Goal: Task Accomplishment & Management: Manage account settings

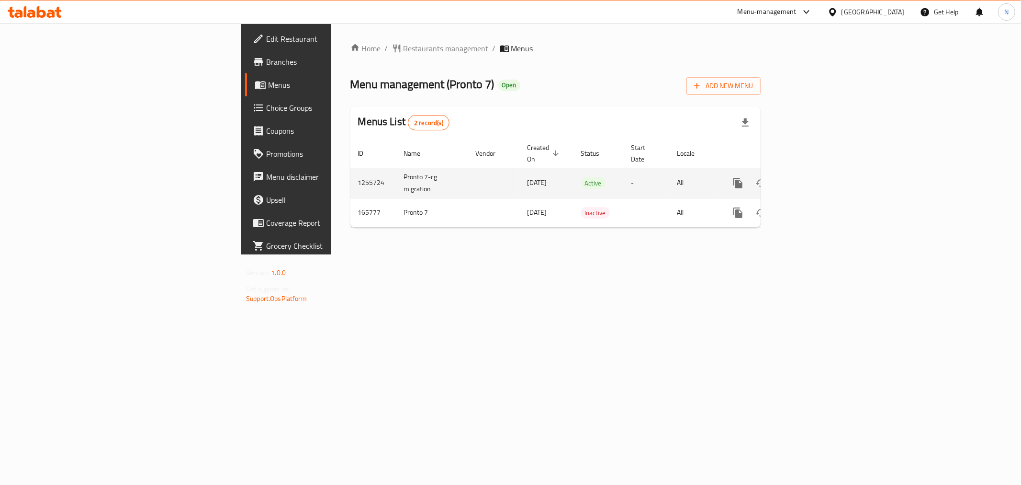
click at [812, 179] on icon "enhanced table" at bounding box center [807, 183] width 9 height 9
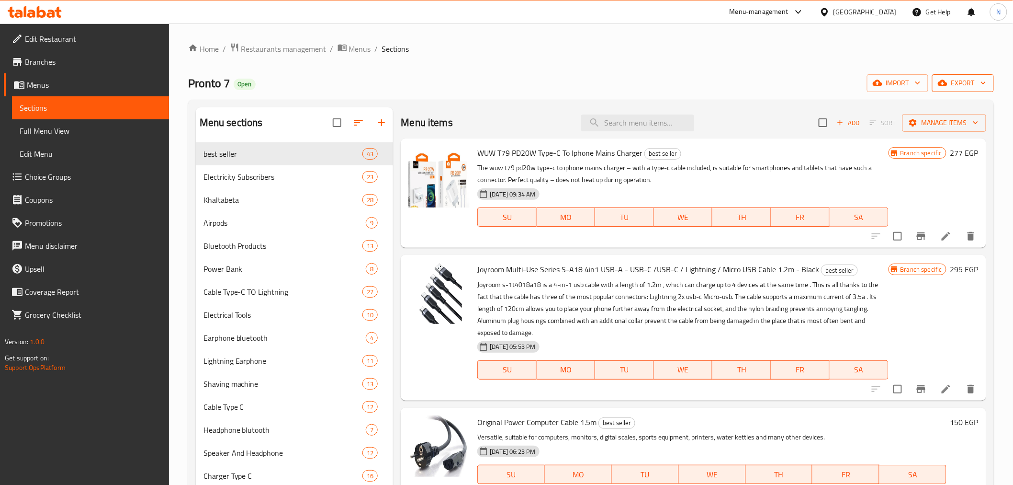
click at [970, 85] on span "export" at bounding box center [963, 83] width 46 height 12
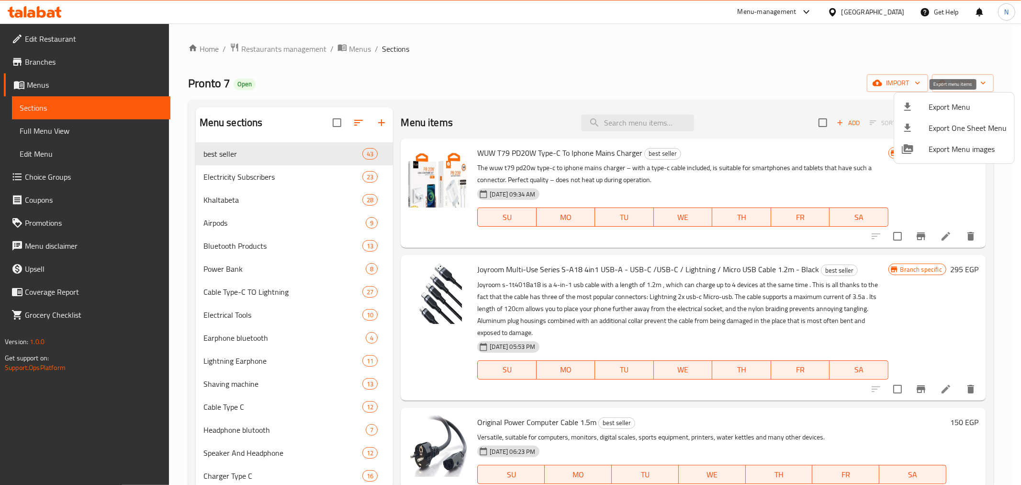
click at [961, 103] on span "Export Menu" at bounding box center [968, 106] width 78 height 11
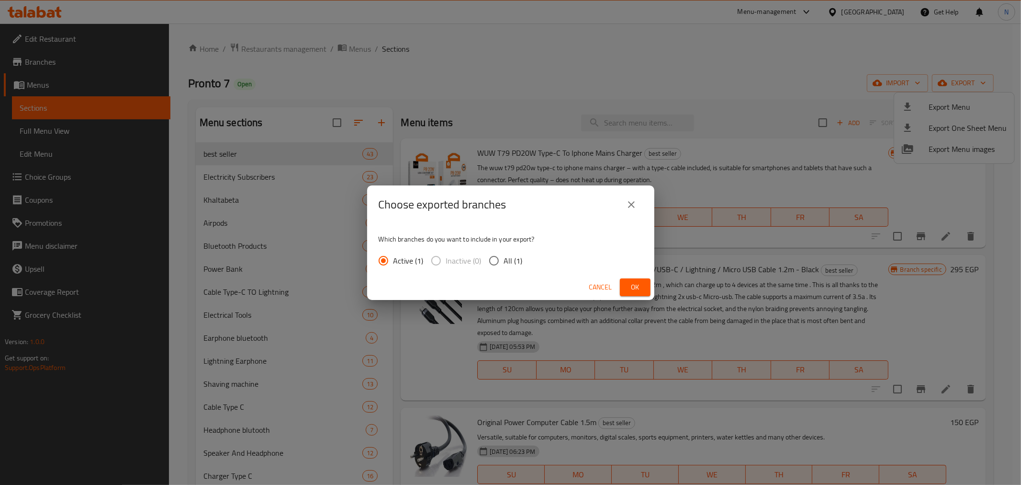
click at [515, 257] on span "All (1)" at bounding box center [513, 260] width 19 height 11
click at [504, 257] on input "All (1)" at bounding box center [494, 260] width 20 height 20
radio input "true"
click at [638, 289] on span "Ok" at bounding box center [635, 287] width 15 height 12
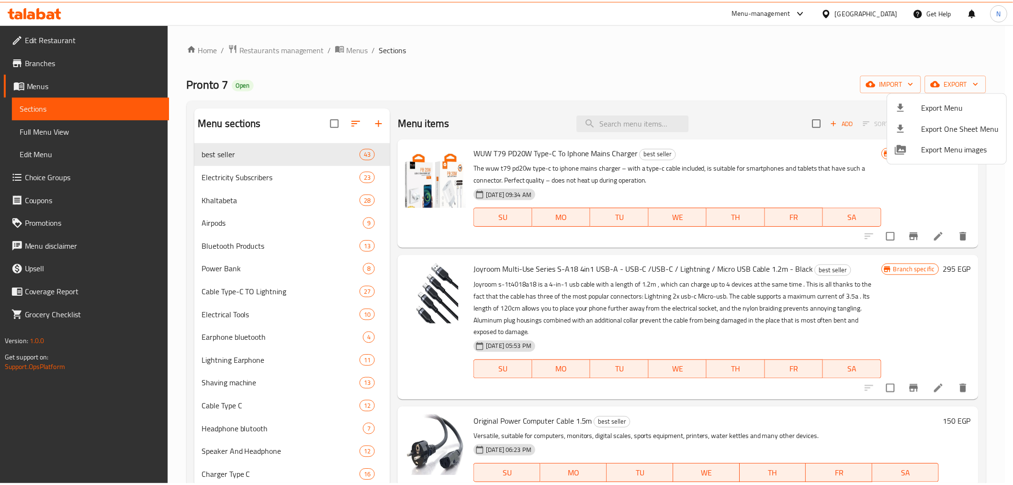
scroll to position [3449, 0]
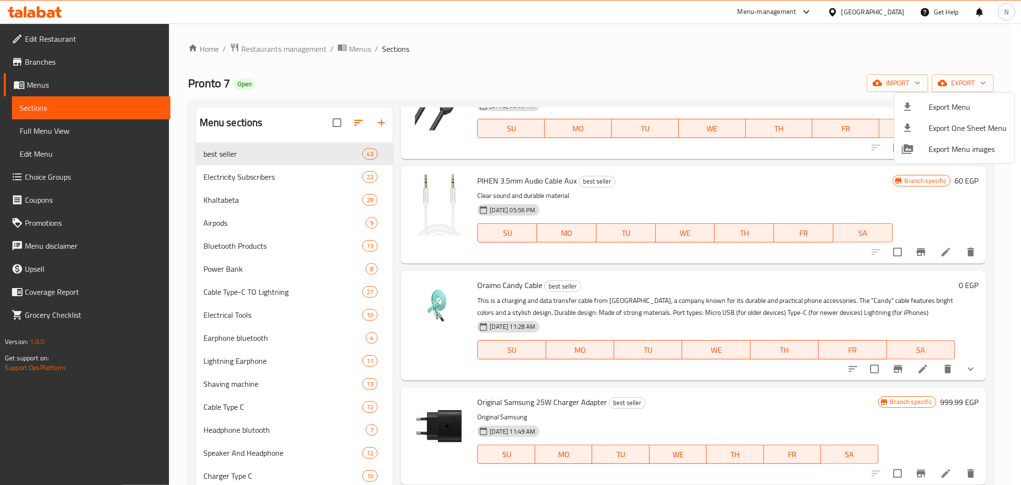
click at [628, 69] on div at bounding box center [510, 242] width 1021 height 485
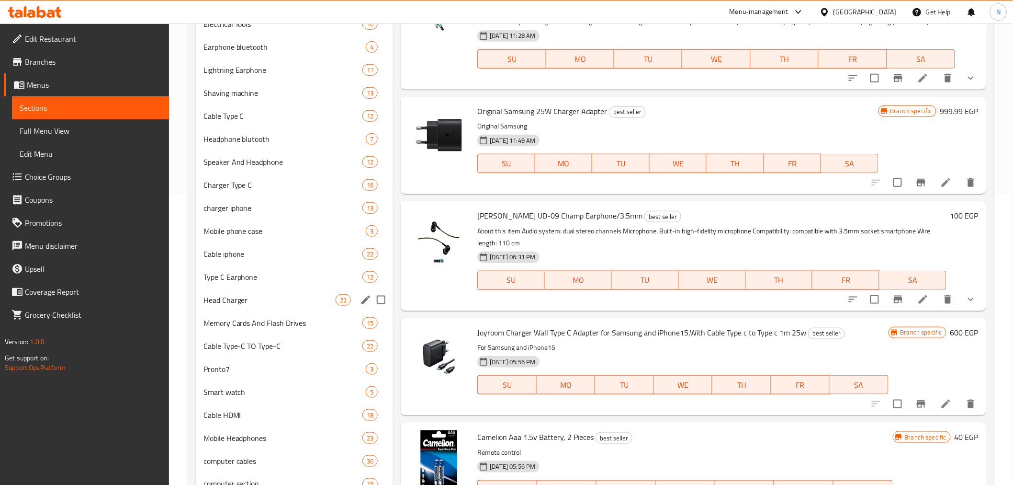
scroll to position [319, 0]
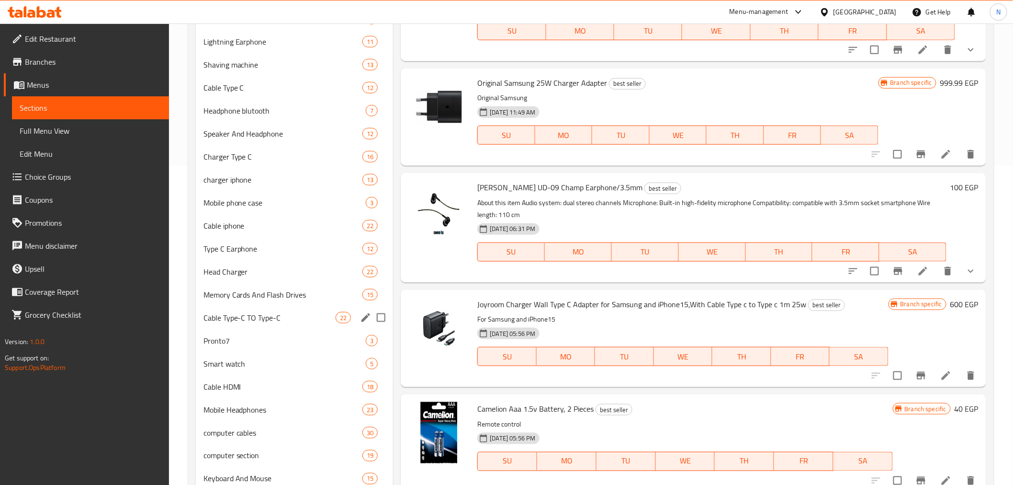
click at [277, 322] on span "Cable Type-C TO Type-C" at bounding box center [270, 317] width 133 height 11
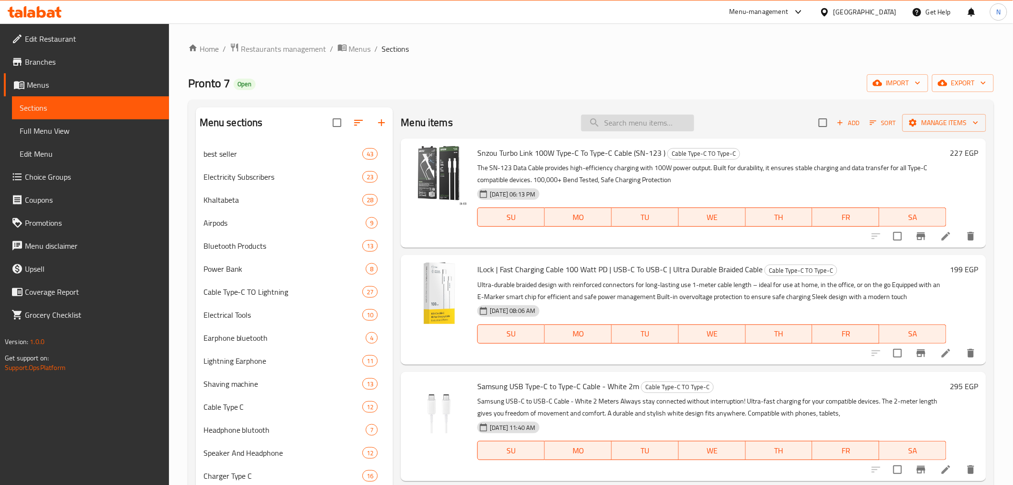
click at [645, 115] on input "search" at bounding box center [637, 122] width 113 height 17
paste input "Joyroom Cable Usb-c - Usb-c 480mb / S 60w 1m"
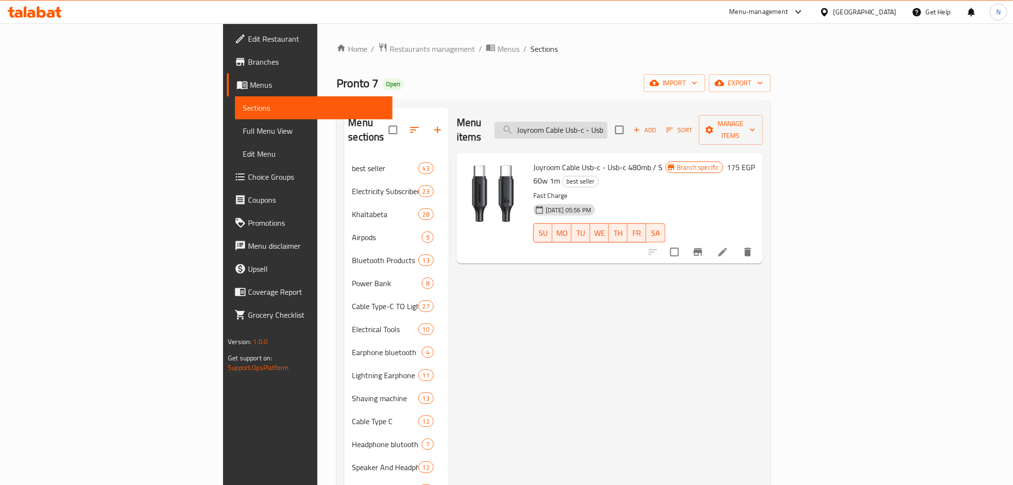
click at [608, 123] on input "Joyroom Cable Usb-c - Usb-c 480mb / S 60w 1m" at bounding box center [551, 130] width 113 height 17
paste input "VPX HW32 · Magnetic Wireless Charging Power Bank"
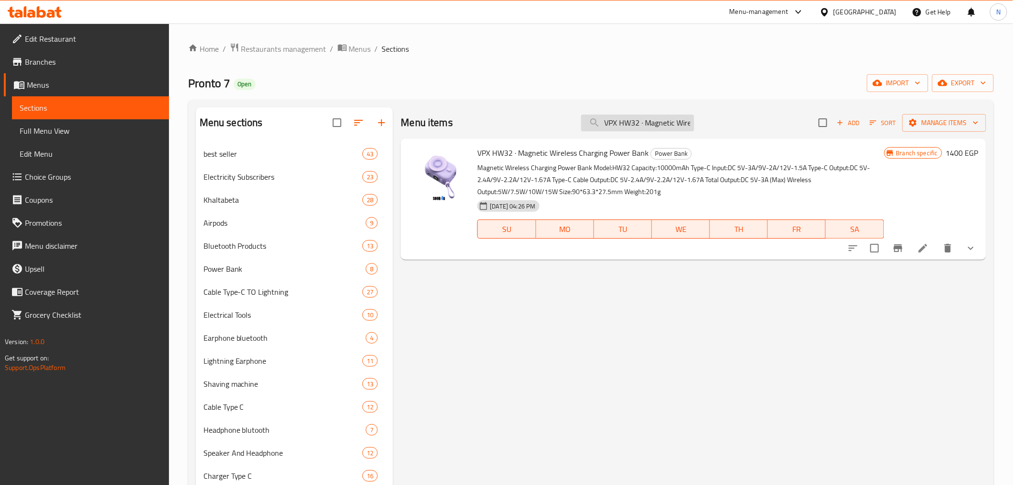
click at [654, 127] on input "VPX HW32 · Magnetic Wireless Charging Power Bank" at bounding box center [637, 122] width 113 height 17
paste input "Wuw X197 Lightning To Usb Charging And Data Cable Durable Cable For Iphone"
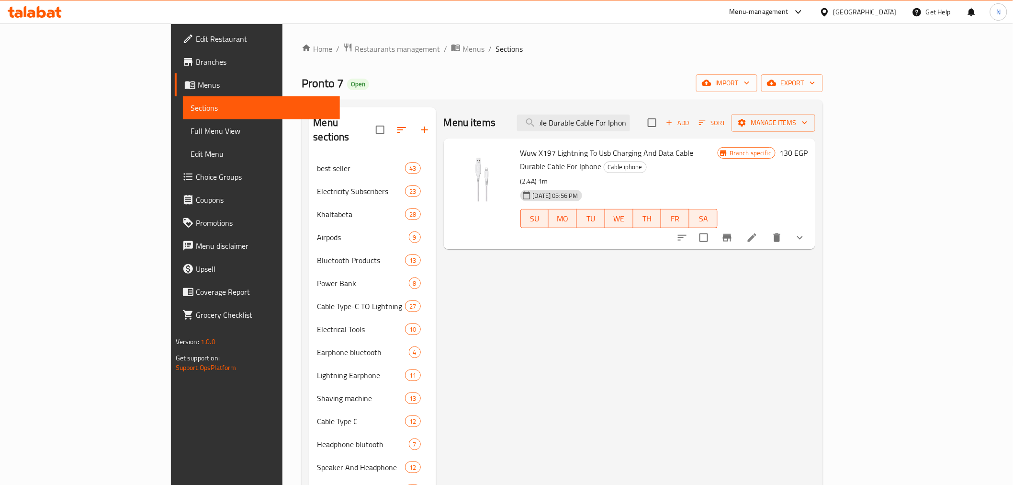
type input "Wuw X197 Lightning To Usb Charging And Data Cable Durable Cable For Iphone"
click at [196, 34] on span "Edit Restaurant" at bounding box center [264, 38] width 136 height 11
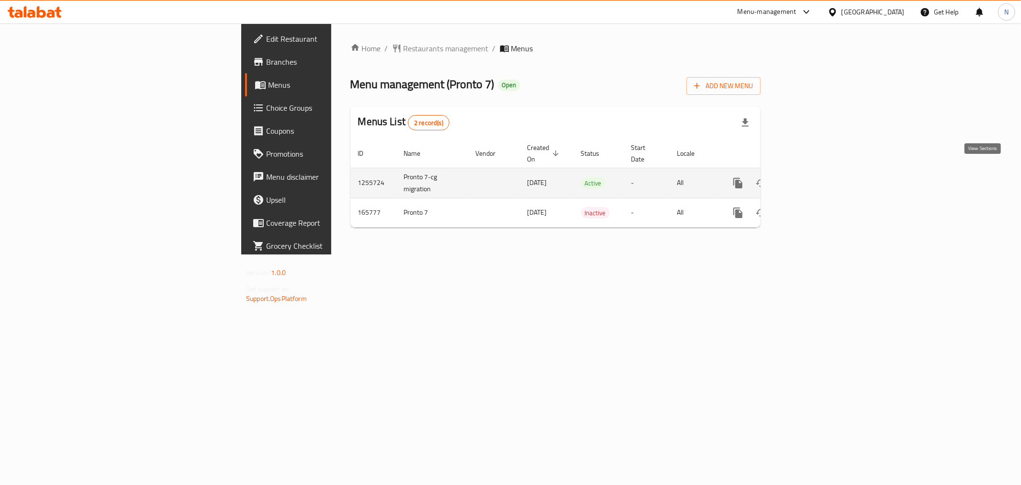
click at [813, 177] on icon "enhanced table" at bounding box center [807, 182] width 11 height 11
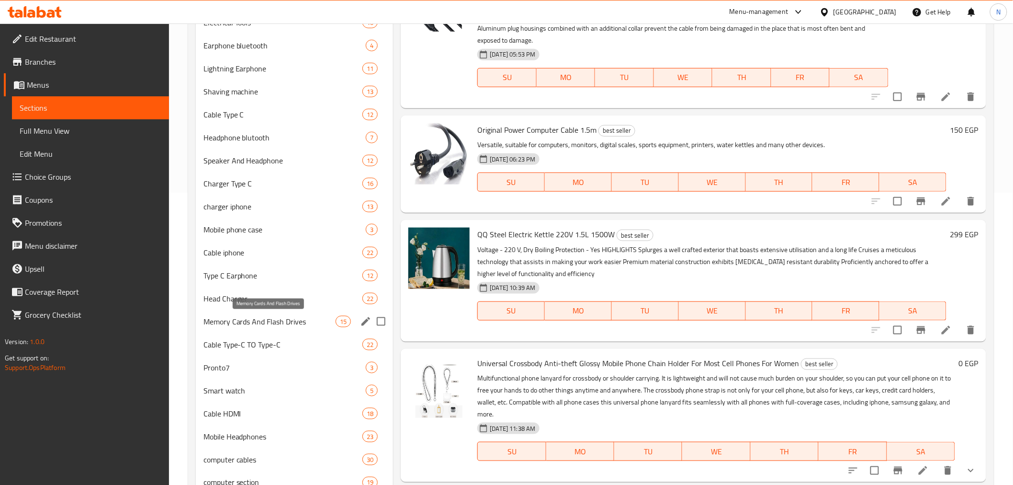
scroll to position [319, 0]
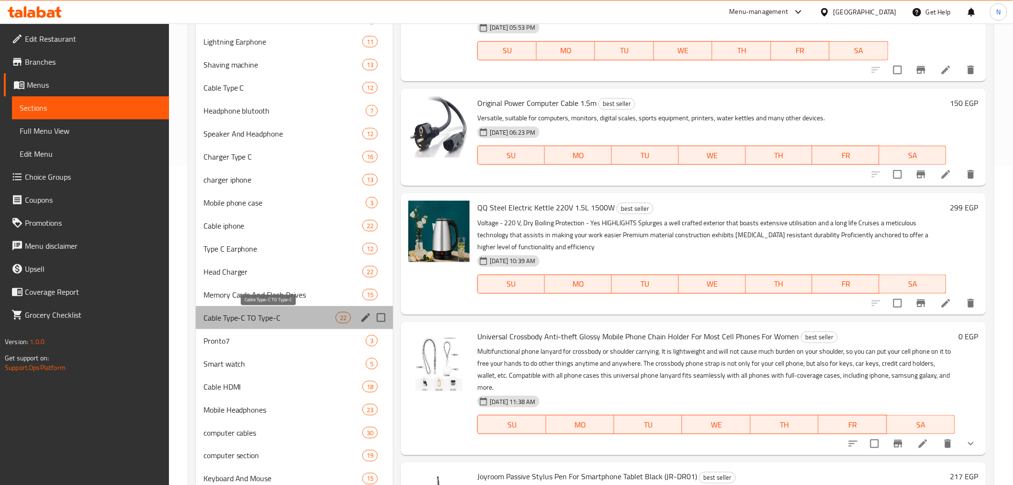
click at [266, 315] on span "Cable Type-C TO Type-C" at bounding box center [270, 317] width 133 height 11
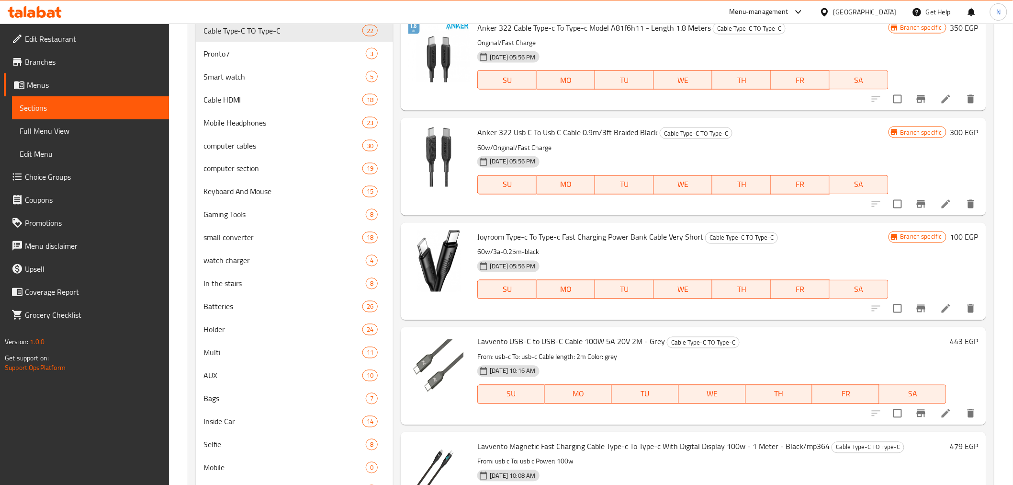
scroll to position [638, 0]
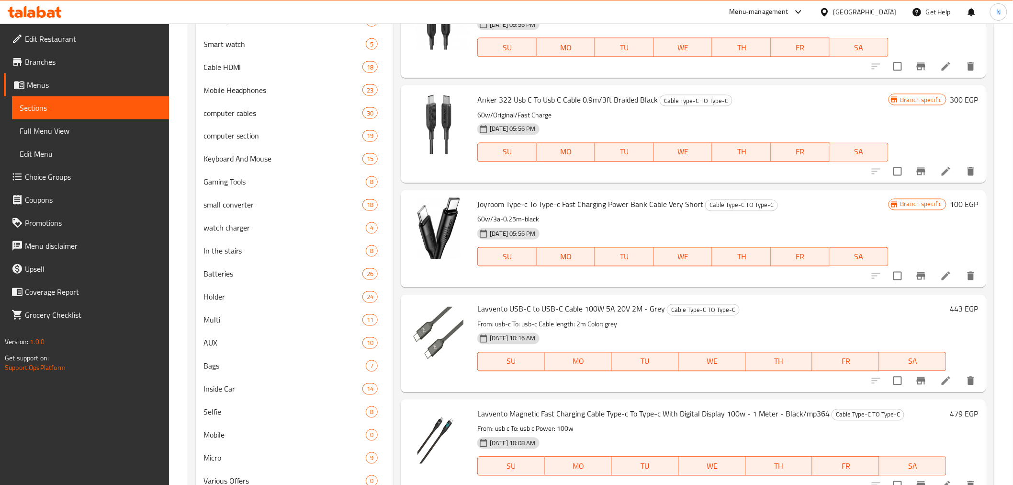
click at [596, 102] on span "Anker 322 Usb C To Usb C Cable 0.9m/3ft Braided Black" at bounding box center [567, 99] width 181 height 14
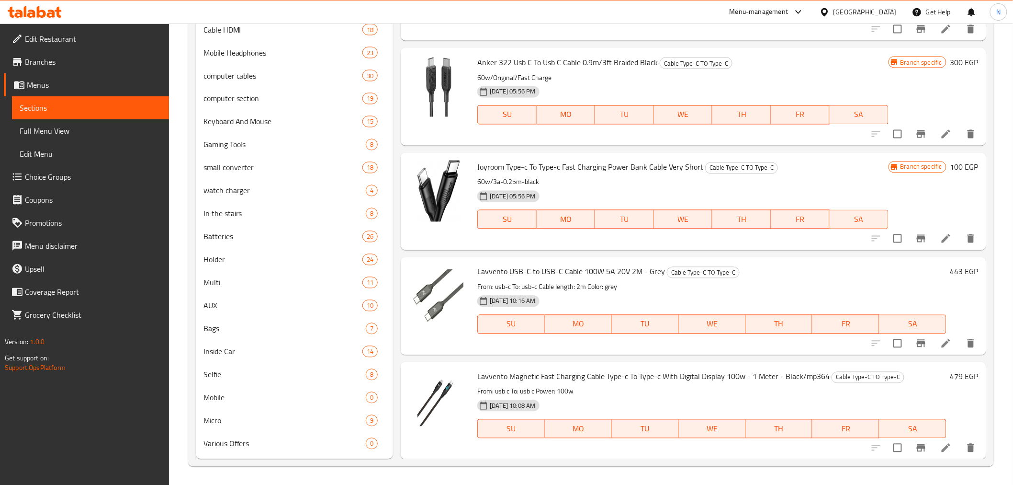
scroll to position [164, 0]
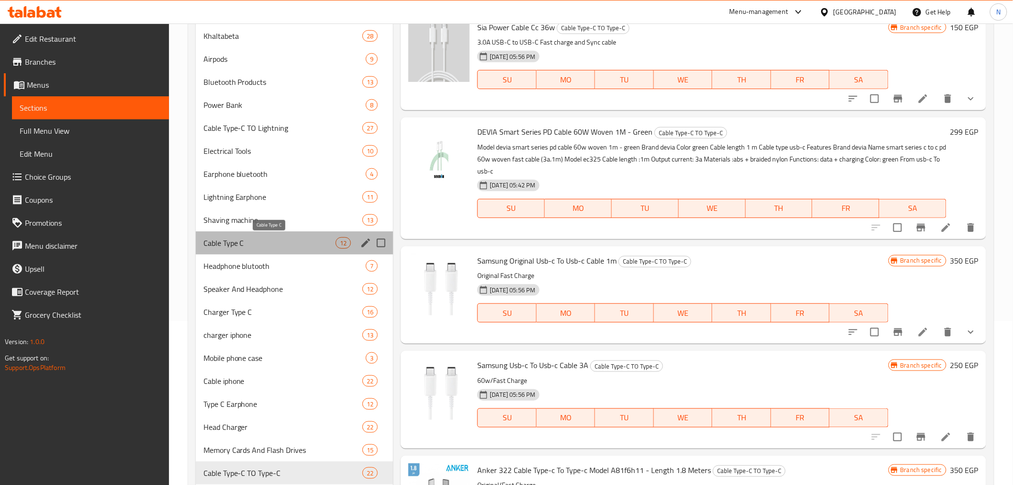
click at [291, 238] on span "Cable Type C" at bounding box center [270, 242] width 133 height 11
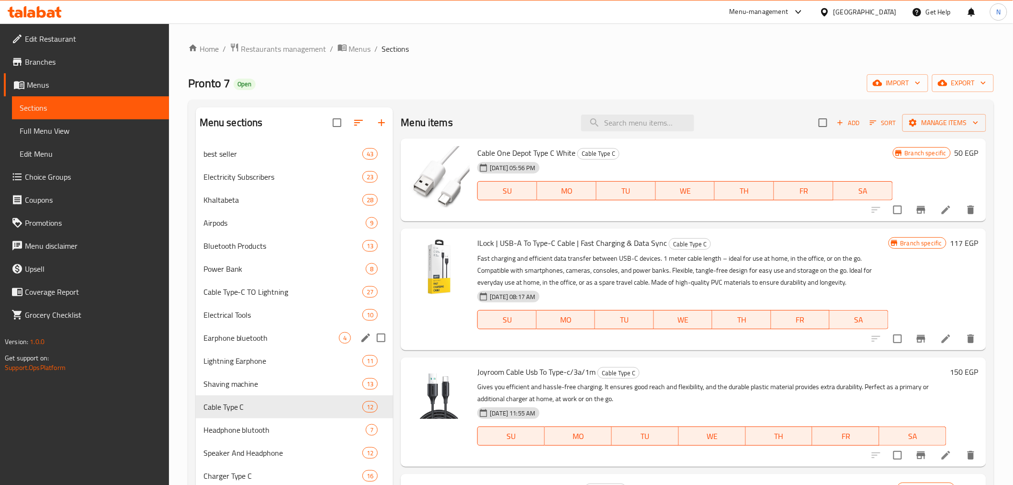
click at [251, 327] on div "Earphone bluetooth 4" at bounding box center [295, 337] width 198 height 23
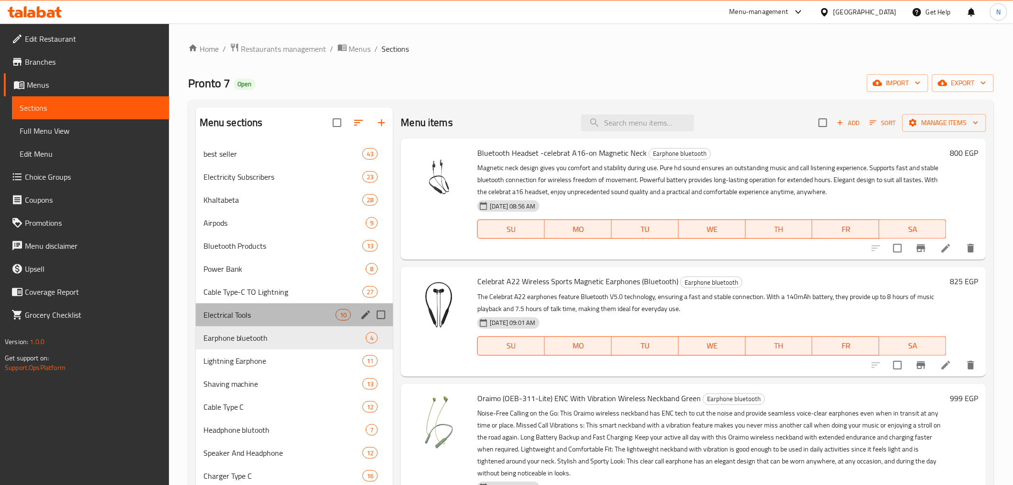
click at [256, 322] on div "Electrical Tools 10" at bounding box center [295, 314] width 198 height 23
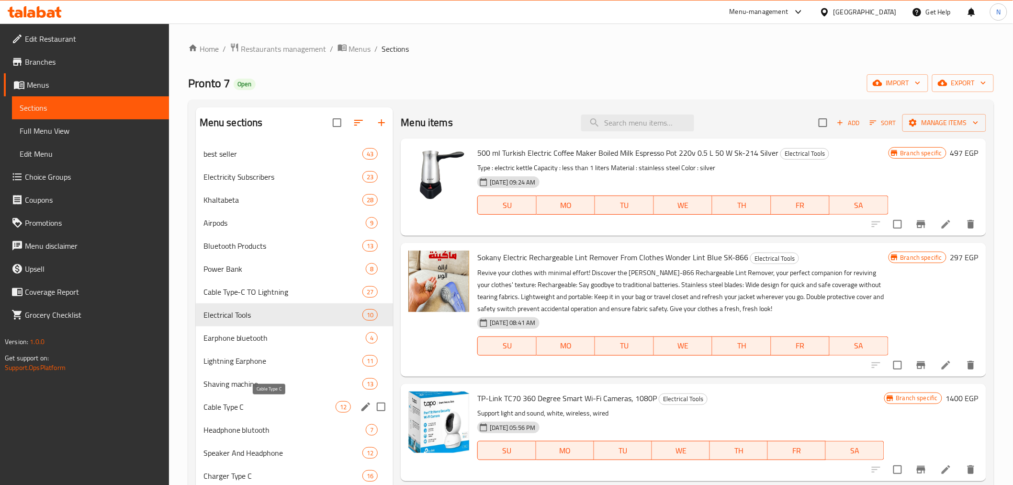
click at [287, 408] on span "Cable Type C" at bounding box center [270, 406] width 133 height 11
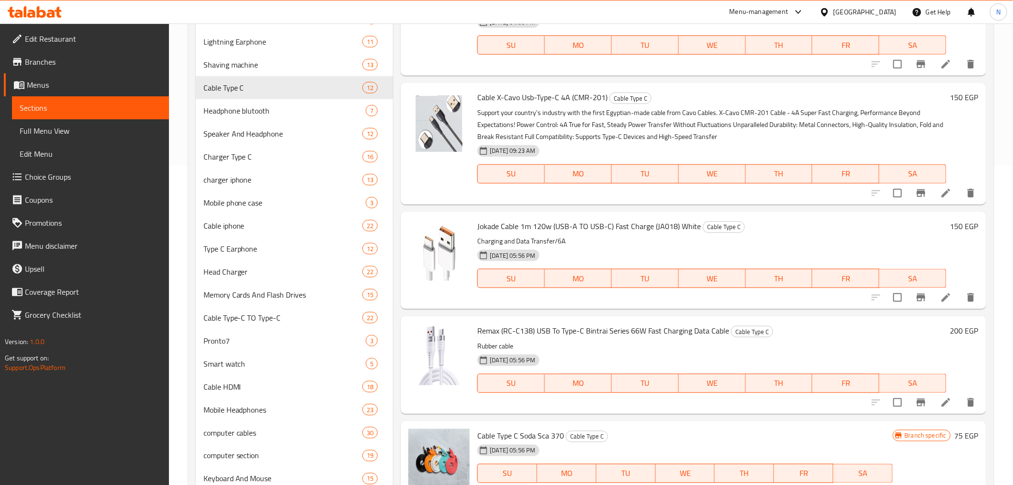
scroll to position [372, 0]
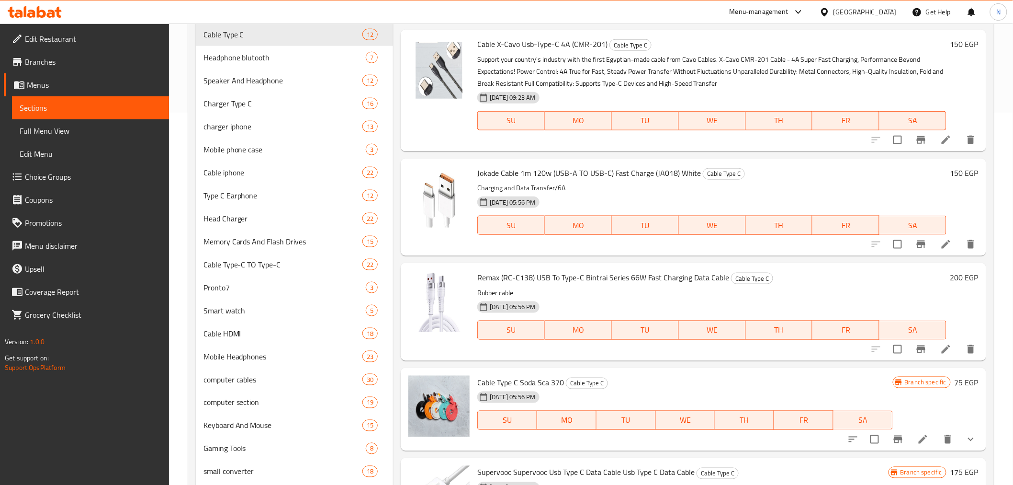
click at [544, 45] on span "Cable X-Cavo Usb-Type-C 4A (CMR-201)" at bounding box center [542, 44] width 130 height 14
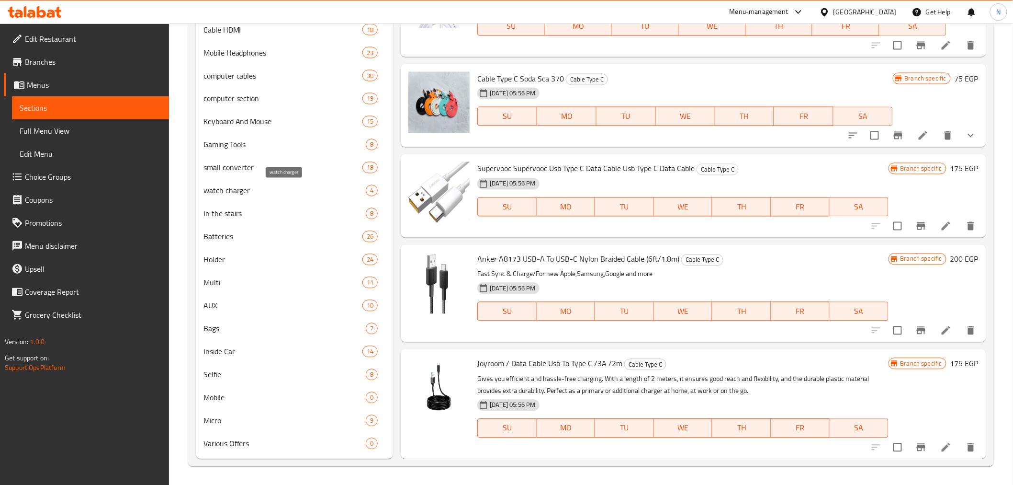
scroll to position [0, 0]
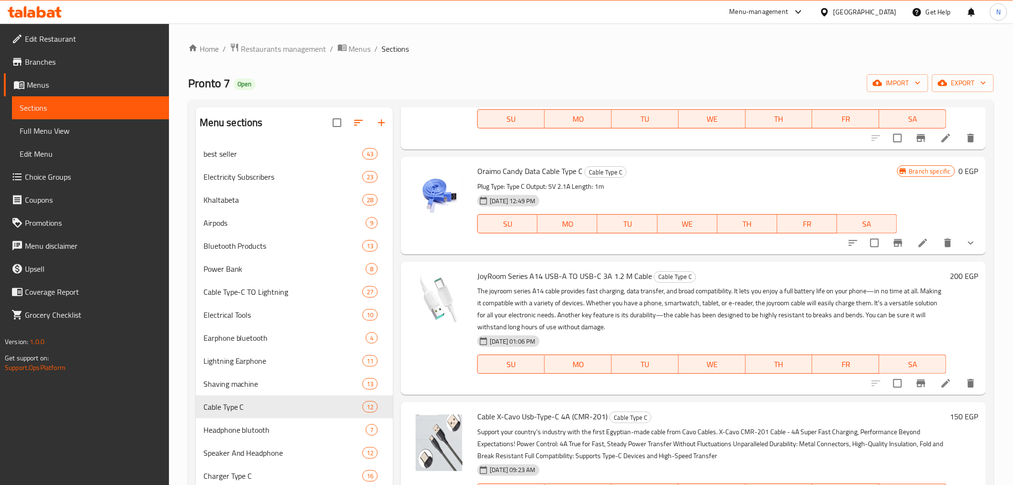
click at [216, 84] on span "Pronto 7" at bounding box center [209, 83] width 42 height 22
copy span "Pronto 7"
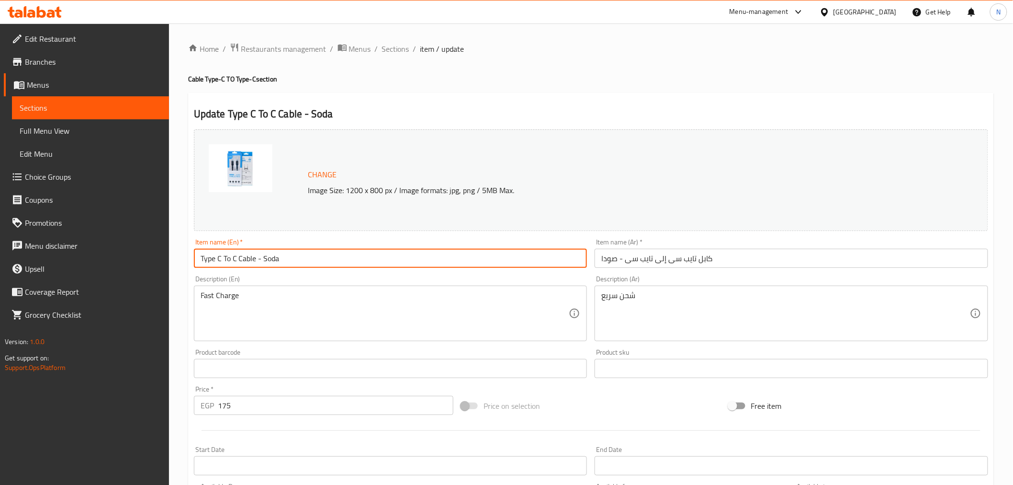
click at [311, 250] on input "Type C To C Cable - Soda" at bounding box center [391, 258] width 394 height 19
